Goal: Use online tool/utility: Utilize a website feature to perform a specific function

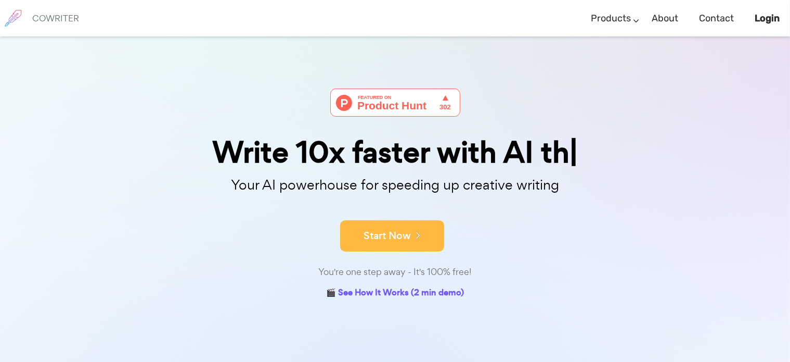
click at [392, 237] on button "Start Now" at bounding box center [392, 235] width 104 height 31
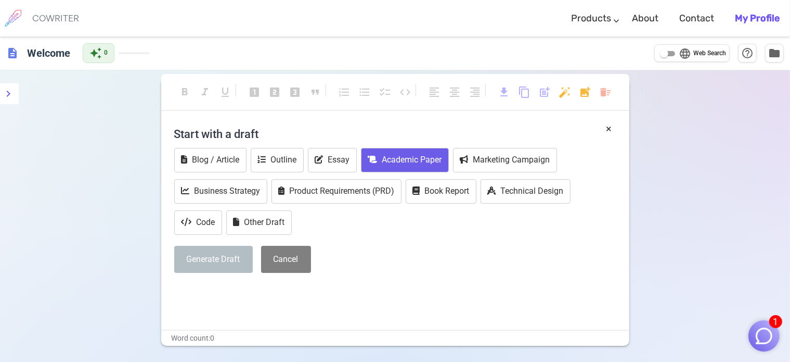
click at [407, 161] on button "Academic Paper" at bounding box center [405, 160] width 88 height 24
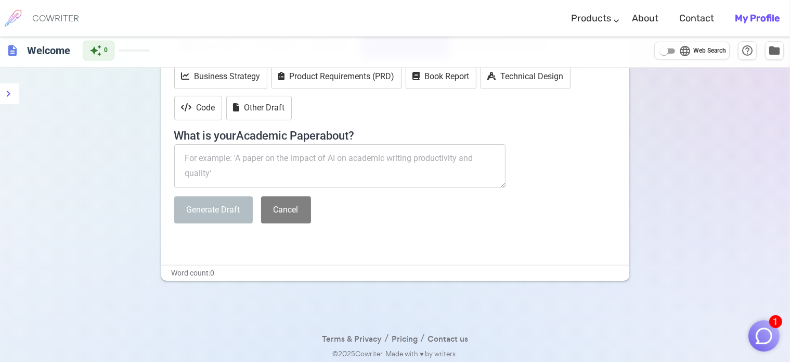
scroll to position [116, 0]
click at [206, 159] on textarea at bounding box center [340, 165] width 332 height 44
paste textarea "In the context of globalization and fundamental changes in the educational syst…"
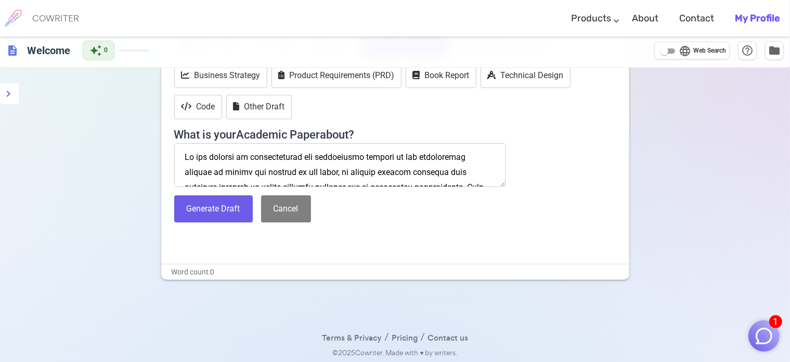
scroll to position [681, 0]
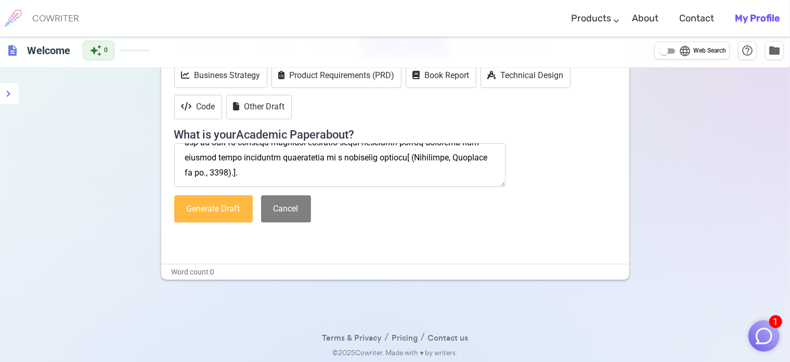
type textarea "In the context of globalization and fundamental changes in the educational syst…"
click at [235, 212] on button "Generate Draft" at bounding box center [213, 209] width 79 height 28
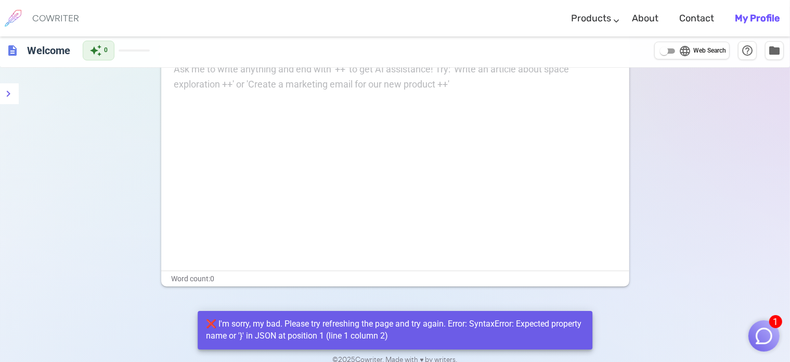
scroll to position [0, 0]
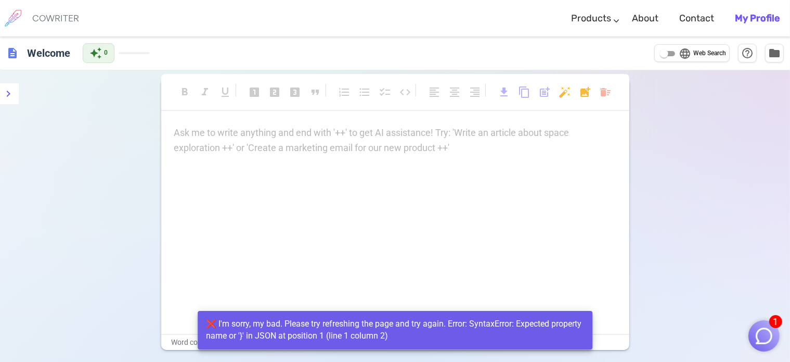
click at [186, 131] on p "Ask me to write anything and end with '++' to get AI assistance! Try: 'Write an…" at bounding box center [395, 132] width 442 height 15
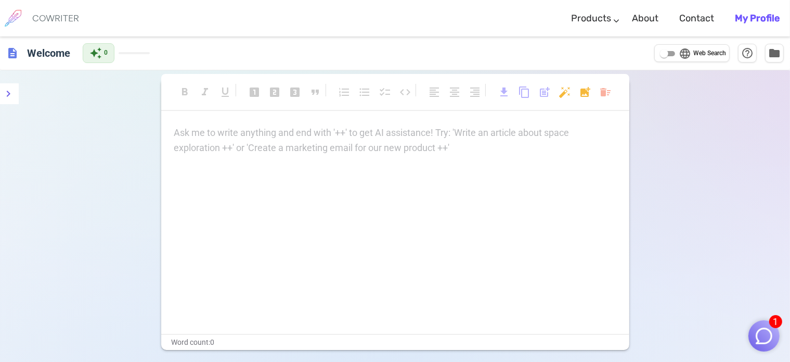
click at [558, 291] on div "Ask me to write anything and end with '++' to get AI assistance! Try: 'Write an…" at bounding box center [395, 229] width 468 height 208
click at [550, 301] on div "Ask me to write anything and end with '++' to get AI assistance! Try: 'Write an…" at bounding box center [395, 229] width 468 height 208
click at [199, 131] on p "Ask me to write anything and end with '++' to get AI assistance! Try: 'Write an…" at bounding box center [395, 132] width 442 height 15
click at [516, 219] on div "Ask me to write anything and end with '++' to get AI assistance! Try: 'Write an…" at bounding box center [395, 229] width 468 height 208
click at [186, 147] on div "Ask me to write anything and end with '++' to get AI assistance! Try: 'Write an…" at bounding box center [395, 140] width 442 height 30
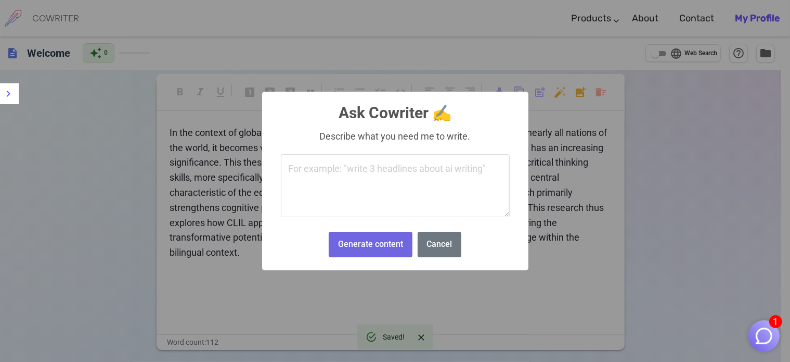
click at [568, 91] on body "1 COWRITER Products Writing Marketing Emails Images (soon) About Contact My Pro…" at bounding box center [395, 216] width 790 height 433
click at [390, 171] on textarea at bounding box center [395, 185] width 229 height 63
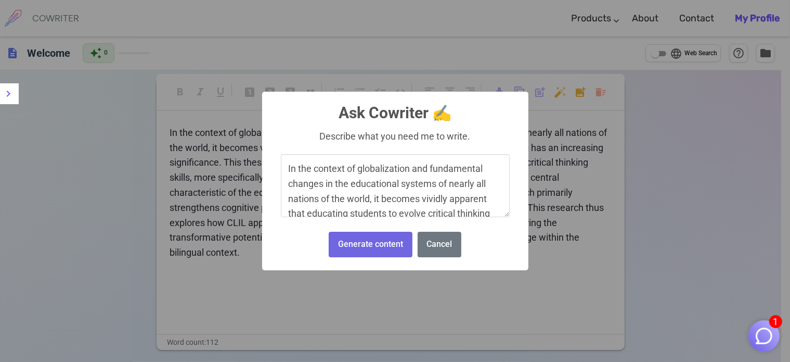
scroll to position [212, 0]
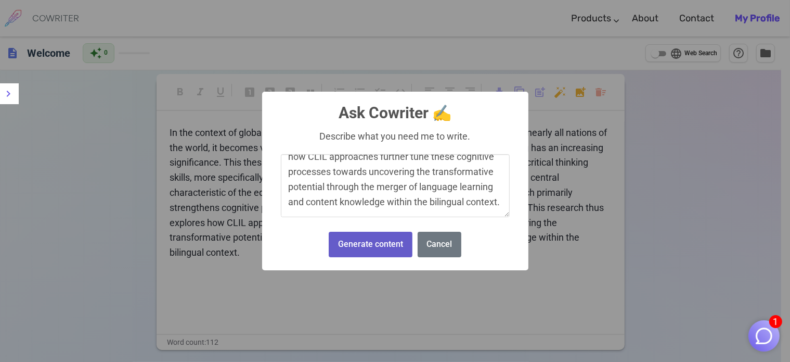
type textarea "In the context of globalization and fundamental changes in the educational syst…"
click at [392, 247] on button "Generate content" at bounding box center [370, 244] width 83 height 25
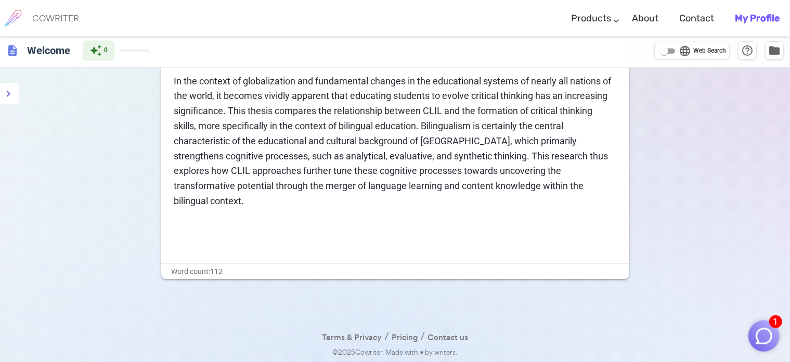
scroll to position [0, 0]
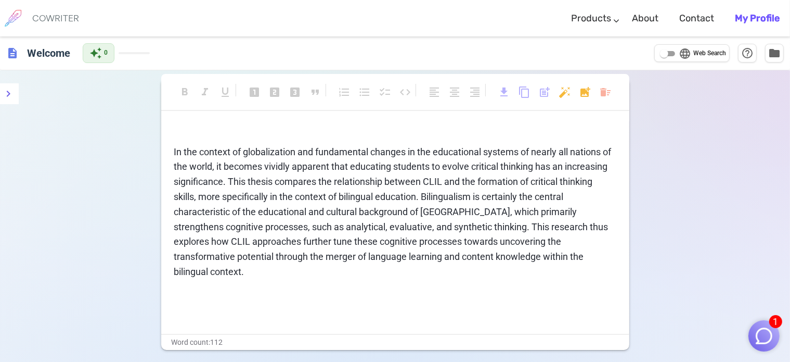
click at [777, 321] on span "1" at bounding box center [776, 321] width 13 height 13
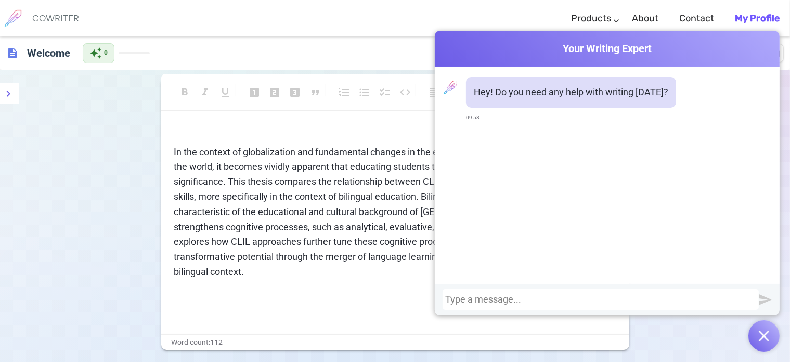
click at [351, 133] on p "﻿" at bounding box center [395, 132] width 442 height 15
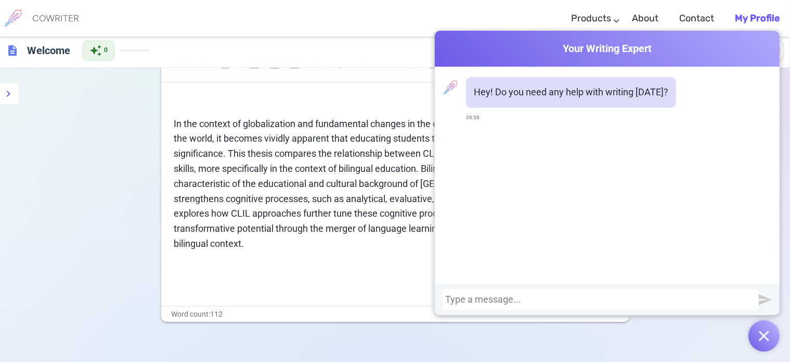
scroll to position [71, 0]
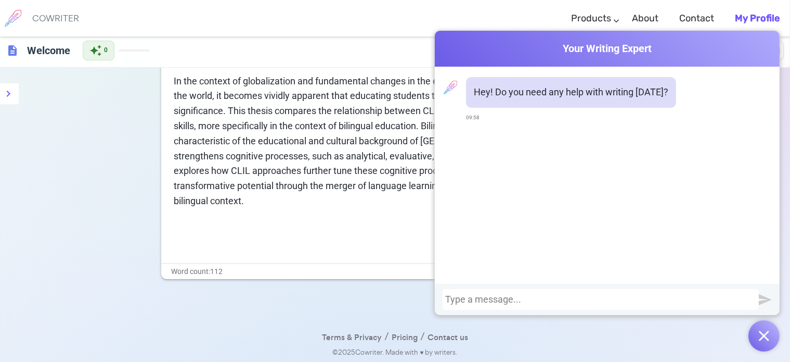
click at [253, 221] on div "﻿ In the context of globalization and fundamental changes in the educational sy…" at bounding box center [395, 159] width 468 height 208
click at [42, 55] on h6 "Welcome" at bounding box center [49, 50] width 52 height 21
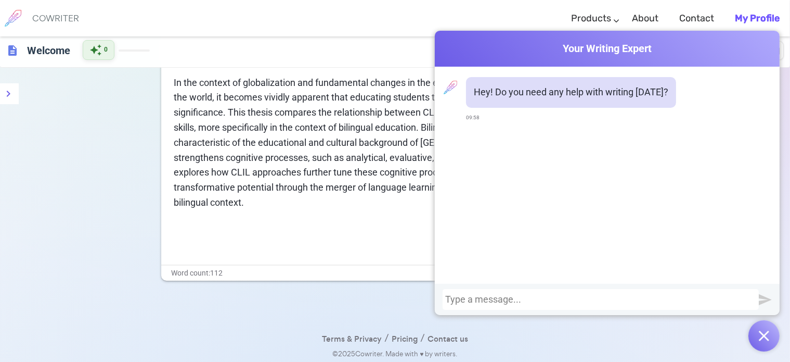
click at [172, 47] on div "description Welcome auto_awesome 0 language Web Search help_outline folder" at bounding box center [395, 51] width 790 height 34
click at [16, 95] on button "menu" at bounding box center [8, 93] width 21 height 21
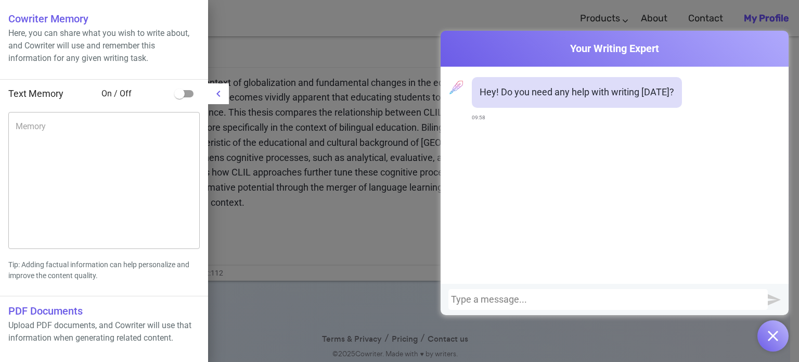
click at [453, 19] on div at bounding box center [399, 181] width 799 height 362
